Goal: Find specific page/section: Find specific page/section

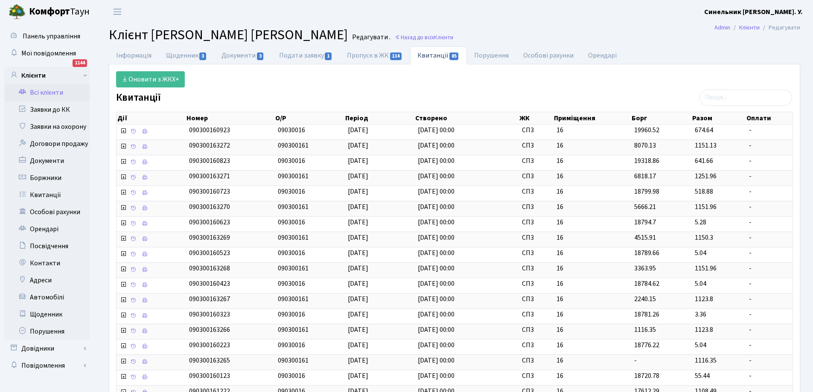
select select "25"
click at [50, 109] on link "Заявки до КК" at bounding box center [46, 109] width 85 height 17
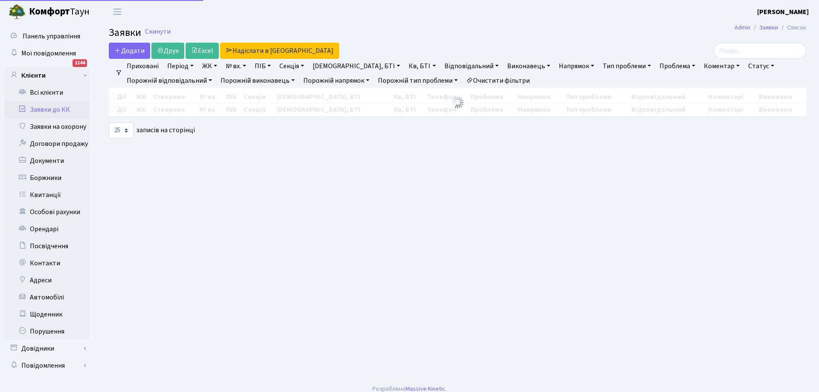
select select "25"
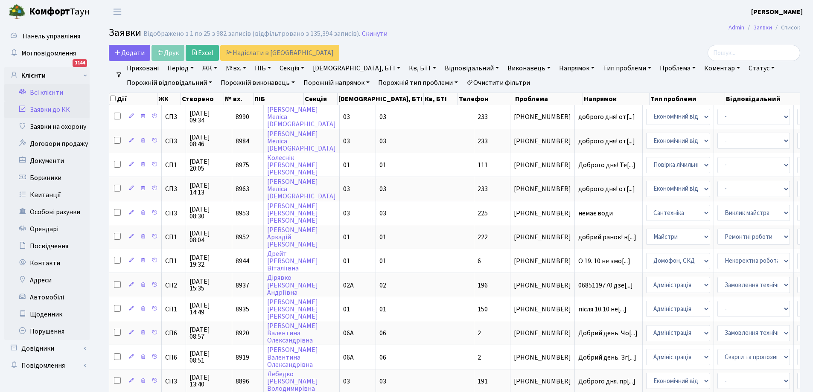
click at [46, 88] on link "Всі клієнти" at bounding box center [46, 92] width 85 height 17
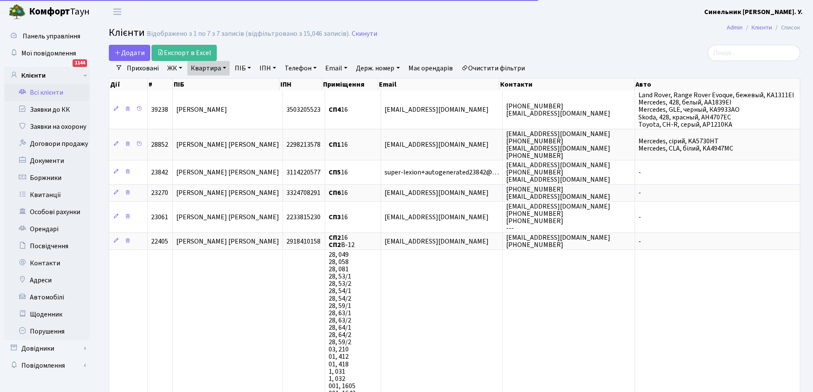
select select "25"
click at [217, 69] on link "Квартира" at bounding box center [208, 68] width 42 height 15
type input "6"
type input "246"
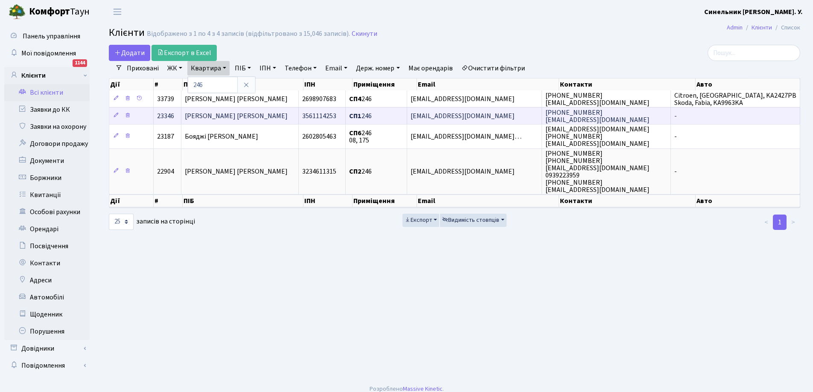
click at [242, 118] on span "Цимбаленко Іван Миколайович" at bounding box center [236, 115] width 103 height 9
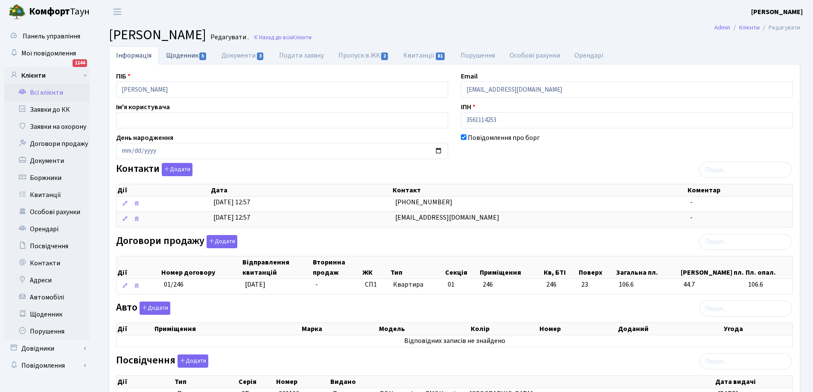
click at [188, 55] on link "Щоденник 5" at bounding box center [186, 54] width 55 height 17
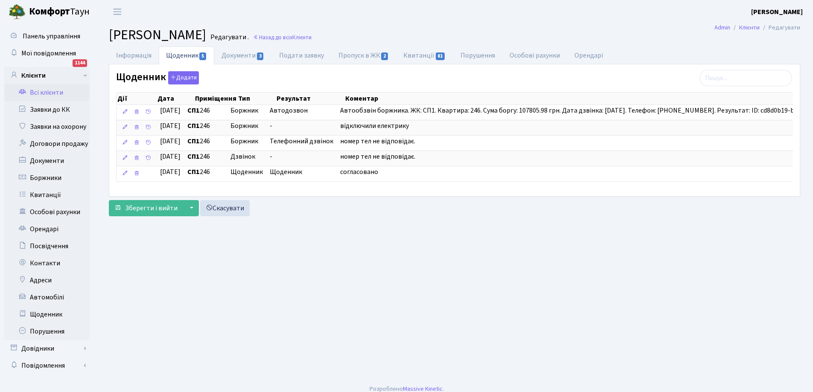
click at [53, 93] on link "Всі клієнти" at bounding box center [46, 92] width 85 height 17
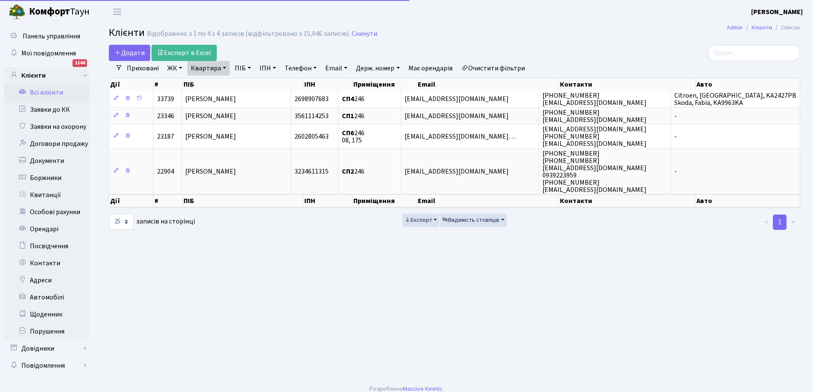
select select "25"
click at [209, 68] on link "Квартира" at bounding box center [208, 68] width 42 height 15
type input "6"
type input "262"
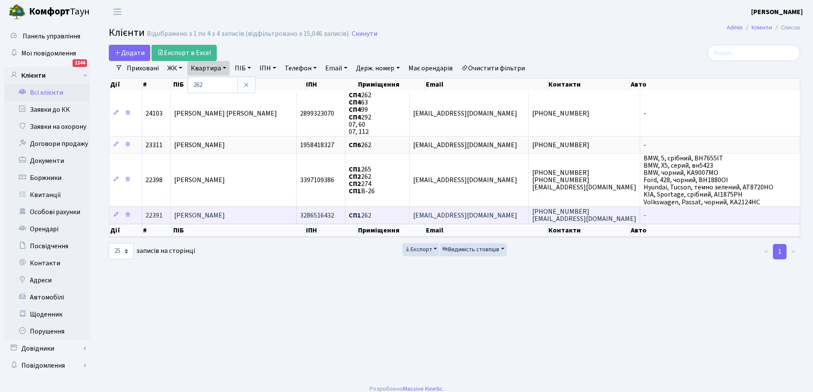
click at [264, 215] on td "[PERSON_NAME]" at bounding box center [234, 214] width 126 height 17
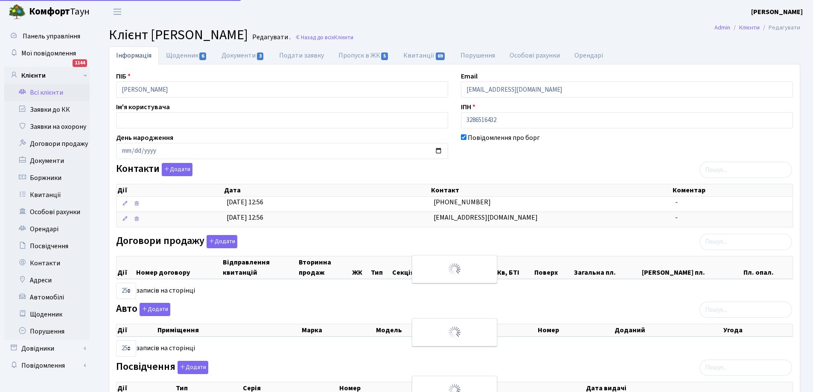
select select "25"
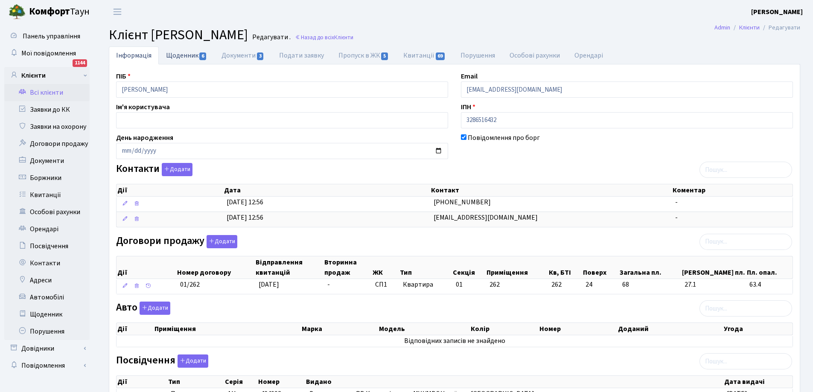
click at [188, 55] on link "Щоденник 6" at bounding box center [186, 54] width 55 height 17
select select "25"
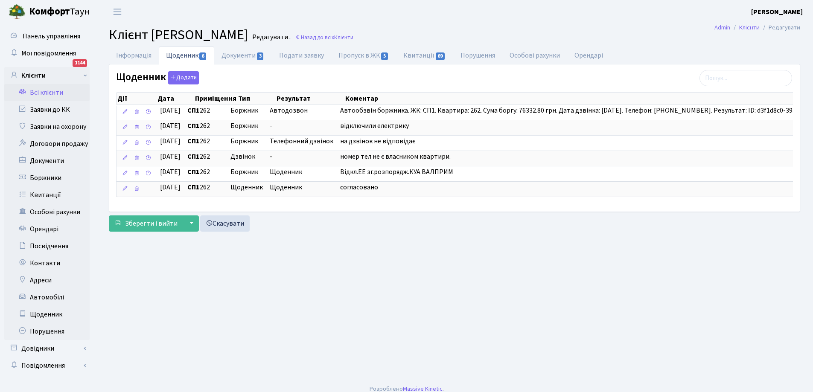
click at [44, 91] on link "Всі клієнти" at bounding box center [46, 92] width 85 height 17
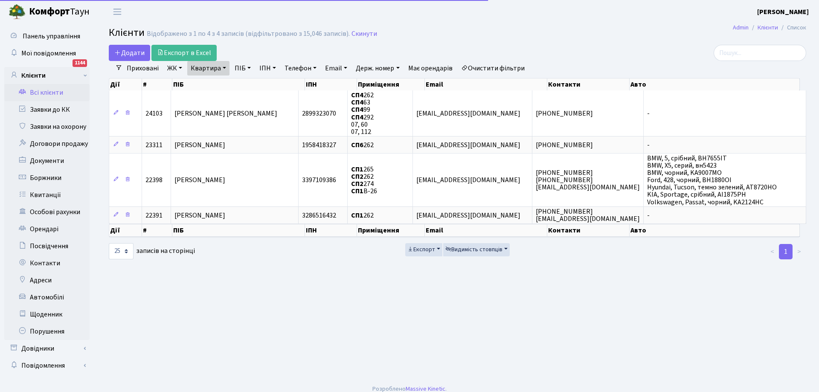
select select "25"
